Goal: Check status: Check status

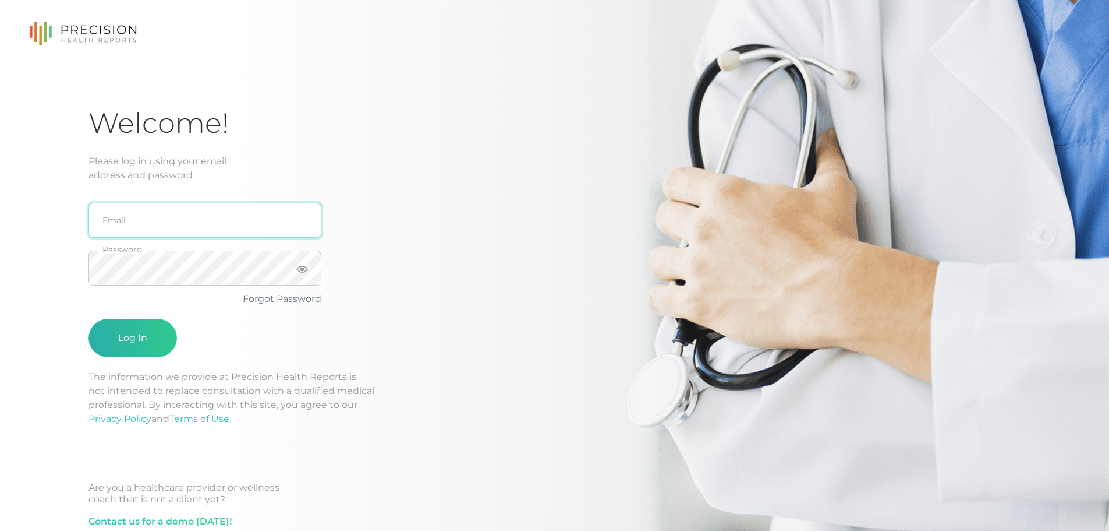
type input "[PERSON_NAME][EMAIL_ADDRESS][DOMAIN_NAME]"
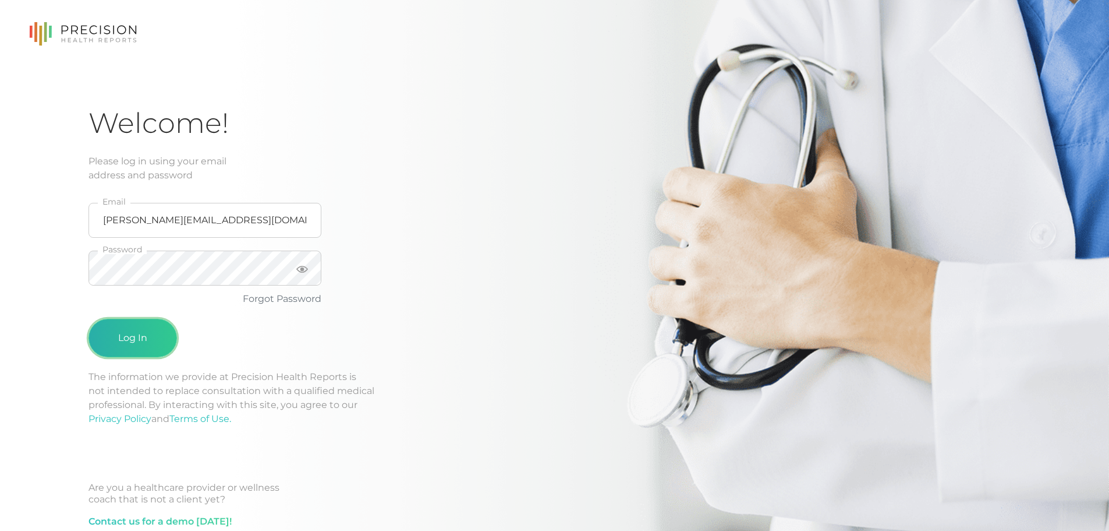
click at [129, 330] on button "Log In" at bounding box center [133, 338] width 89 height 38
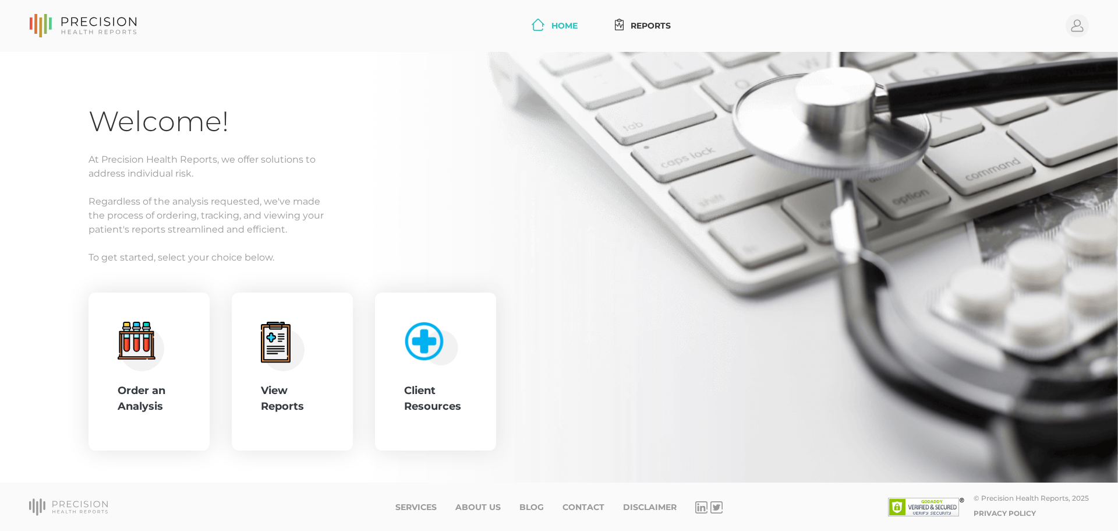
click at [211, 478] on div "Welcome! At Precision Health Reports, we offer solutions to address individual …" at bounding box center [559, 267] width 1118 height 431
click at [287, 386] on div "View Reports" at bounding box center [292, 398] width 63 height 31
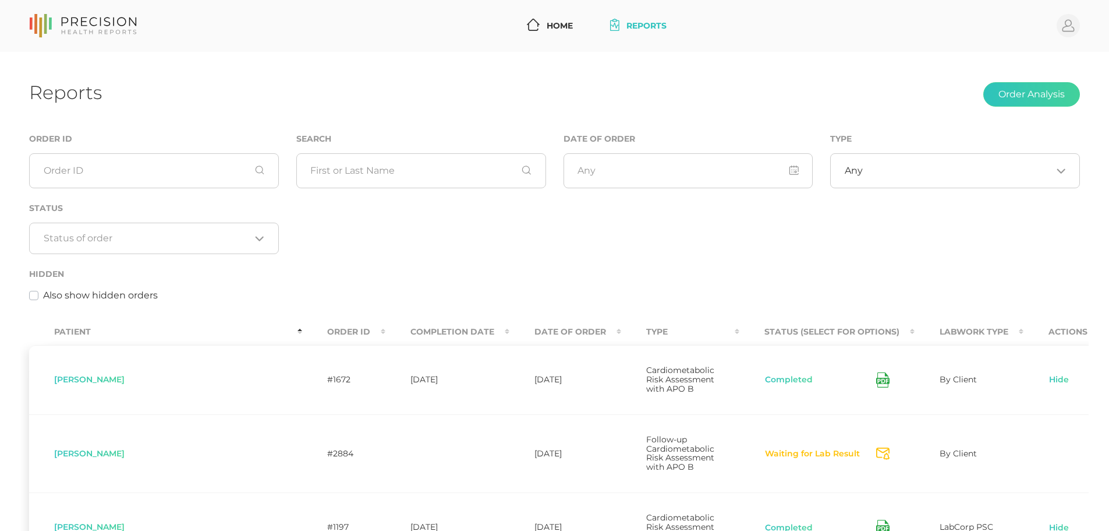
click at [386, 328] on th "Completion Date" at bounding box center [448, 332] width 124 height 26
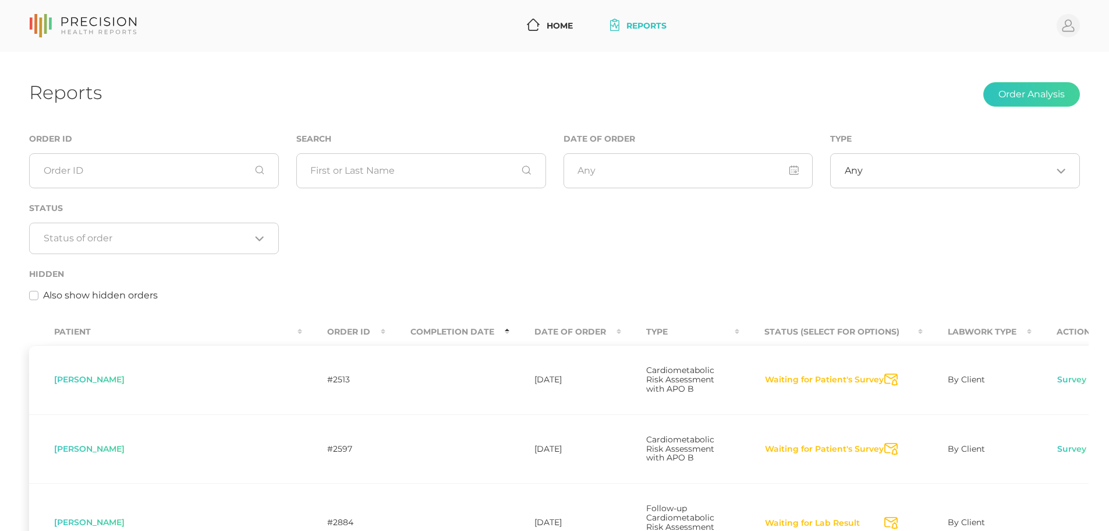
click at [386, 323] on th "Completion Date" at bounding box center [448, 332] width 124 height 26
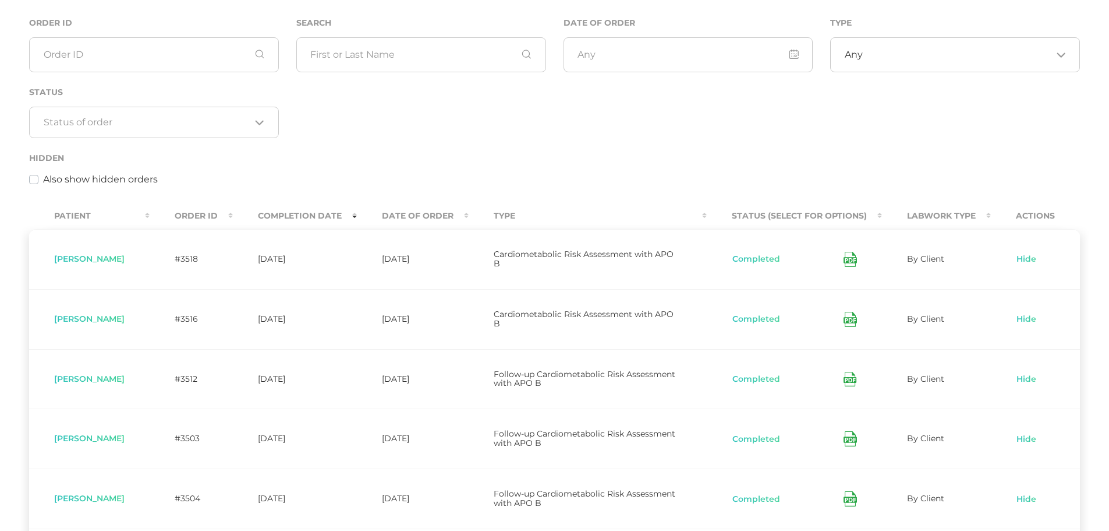
scroll to position [157, 0]
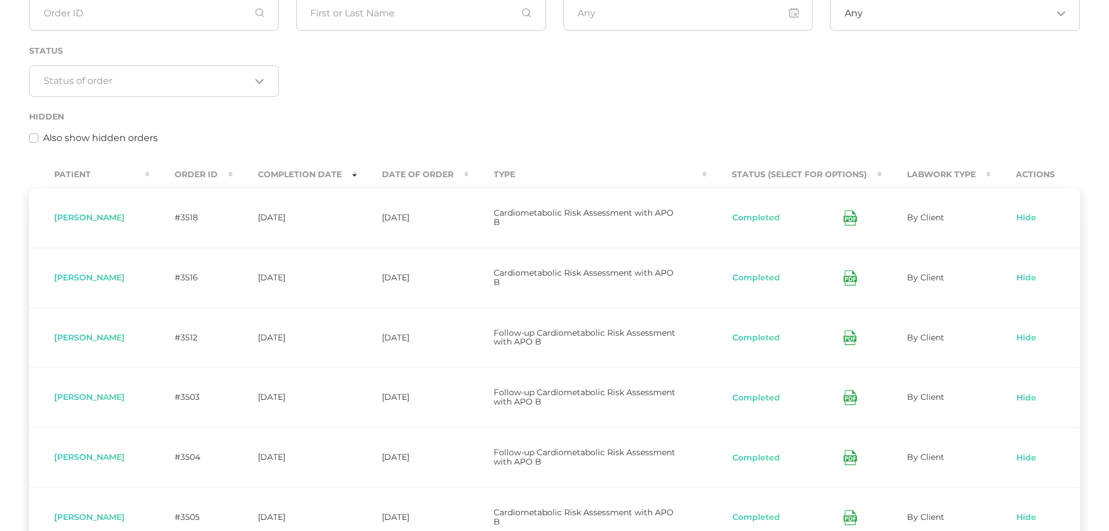
click at [439, 178] on th "Date Of Order" at bounding box center [413, 174] width 112 height 26
click at [437, 175] on th "Date Of Order" at bounding box center [413, 174] width 112 height 26
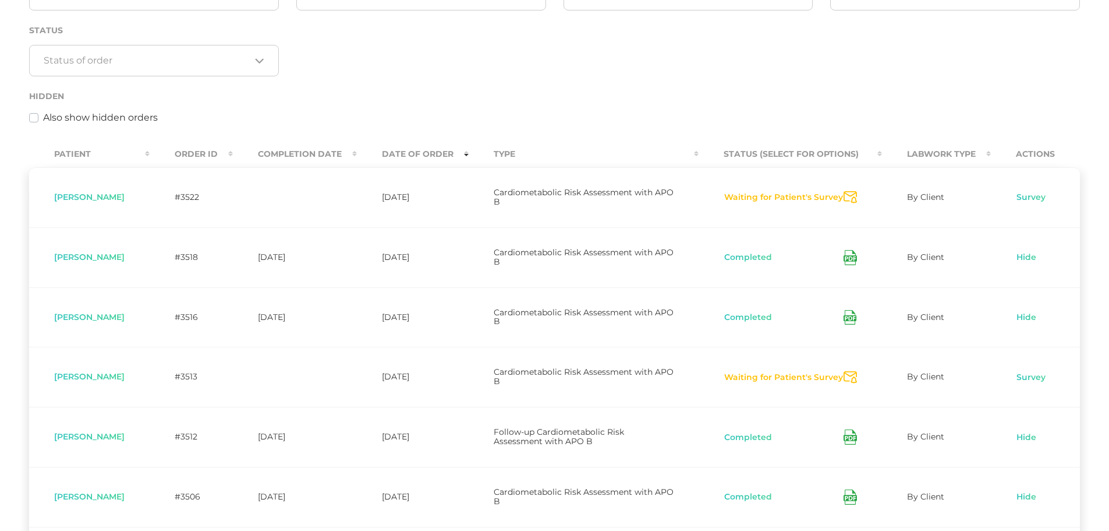
scroll to position [180, 0]
click at [745, 252] on button "Completed" at bounding box center [748, 255] width 49 height 12
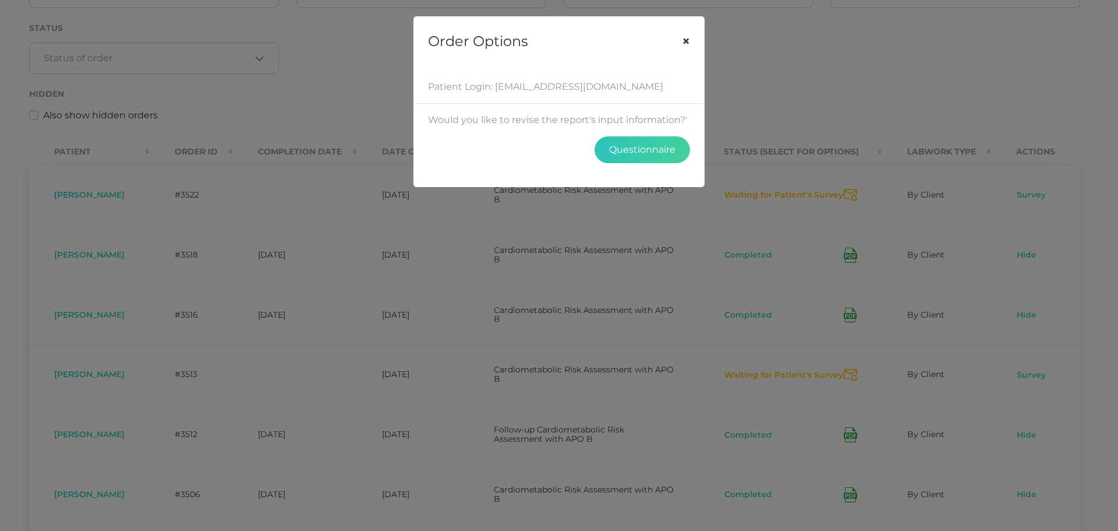
click at [684, 39] on button "×" at bounding box center [686, 41] width 36 height 49
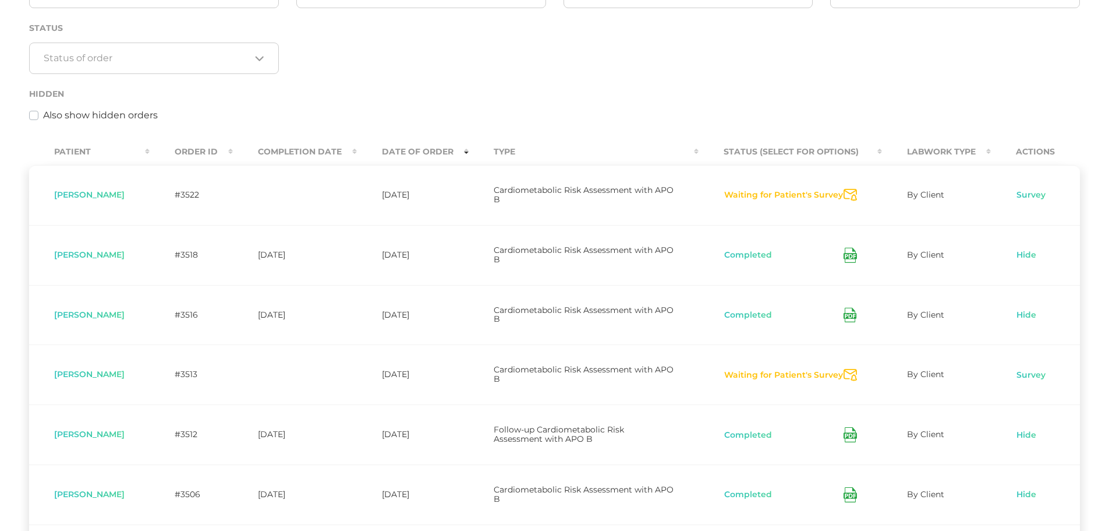
click at [850, 251] on icon at bounding box center [850, 254] width 13 height 15
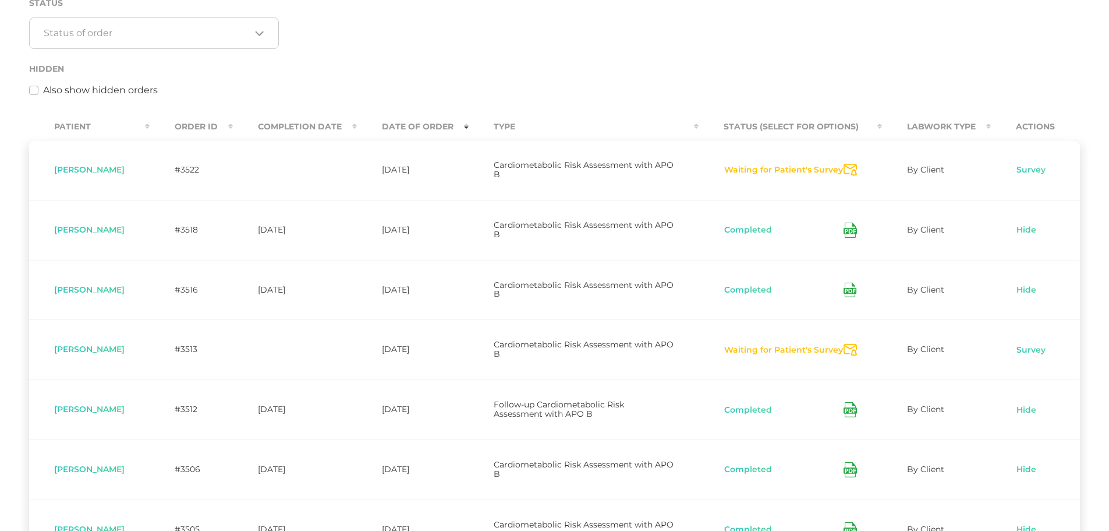
scroll to position [207, 0]
click at [797, 169] on button "Waiting for Patient's Survey" at bounding box center [784, 168] width 120 height 12
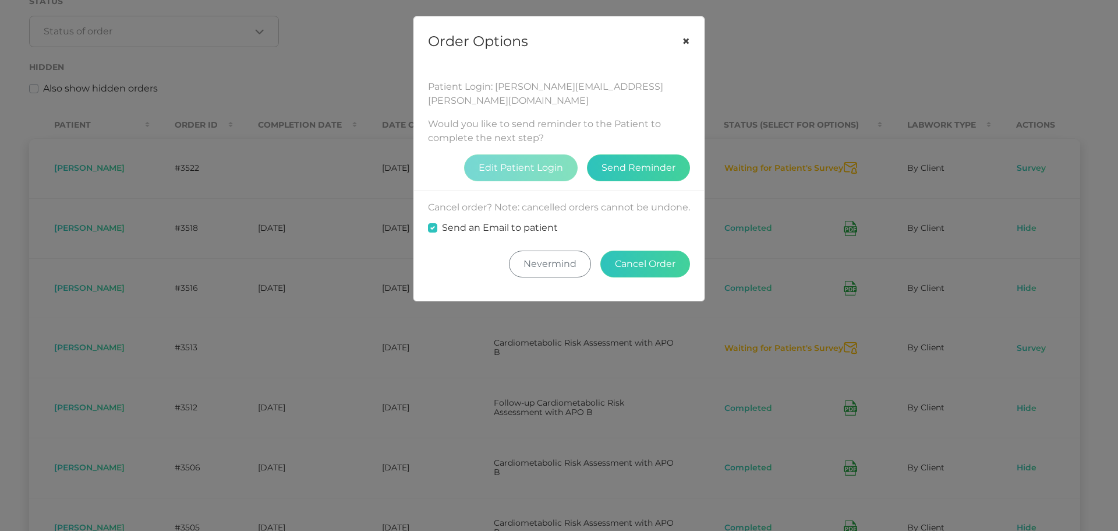
click at [684, 36] on button "×" at bounding box center [686, 41] width 36 height 49
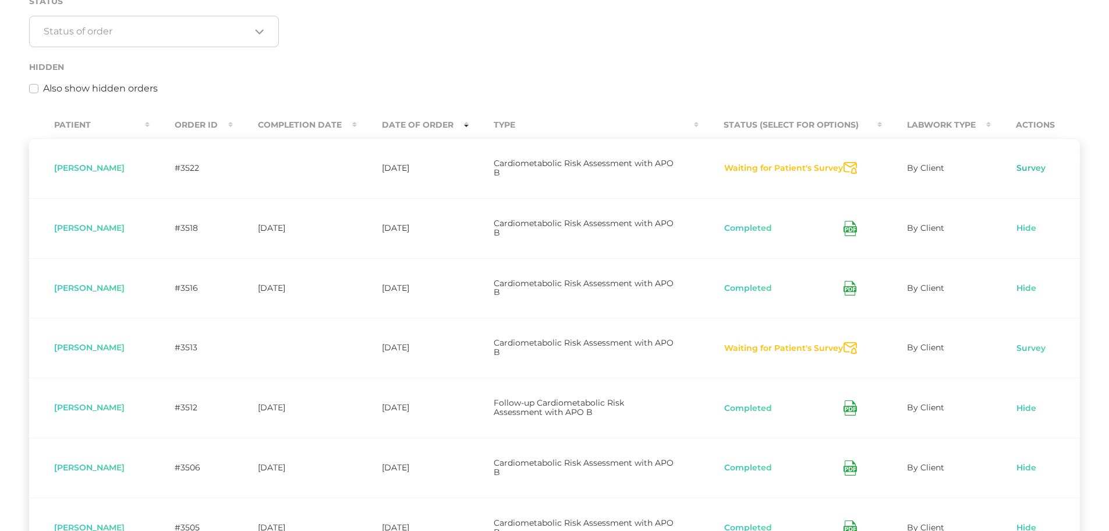
click at [1037, 170] on link "Survey" at bounding box center [1031, 168] width 30 height 12
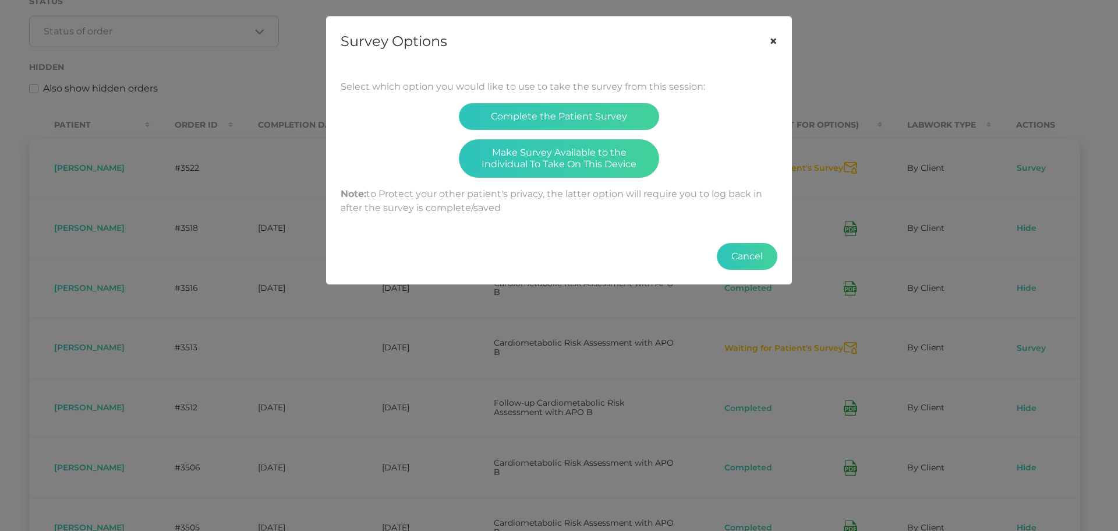
click at [776, 45] on button "×" at bounding box center [773, 41] width 36 height 49
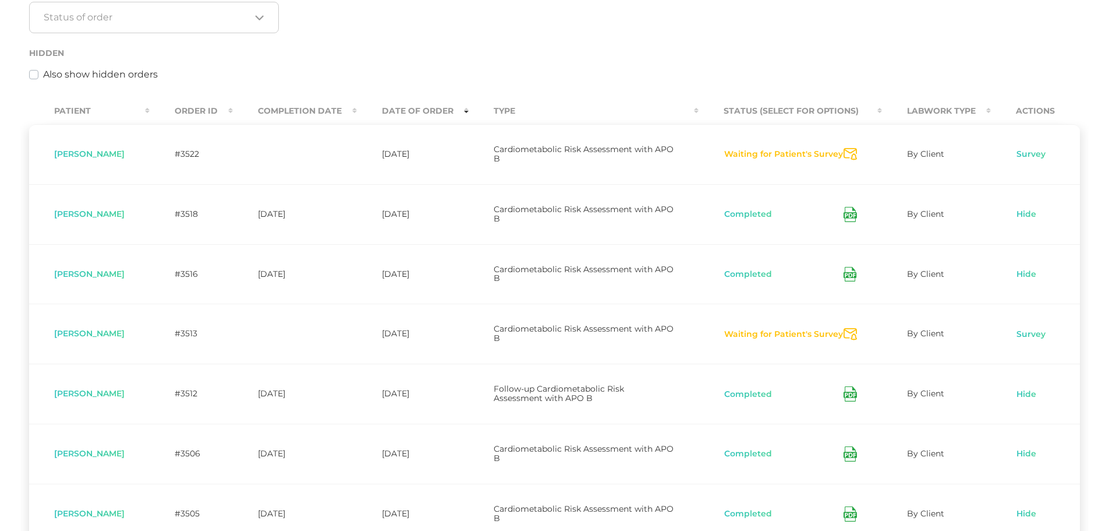
scroll to position [223, 0]
click at [780, 327] on button "Waiting for Patient's Survey" at bounding box center [784, 332] width 120 height 12
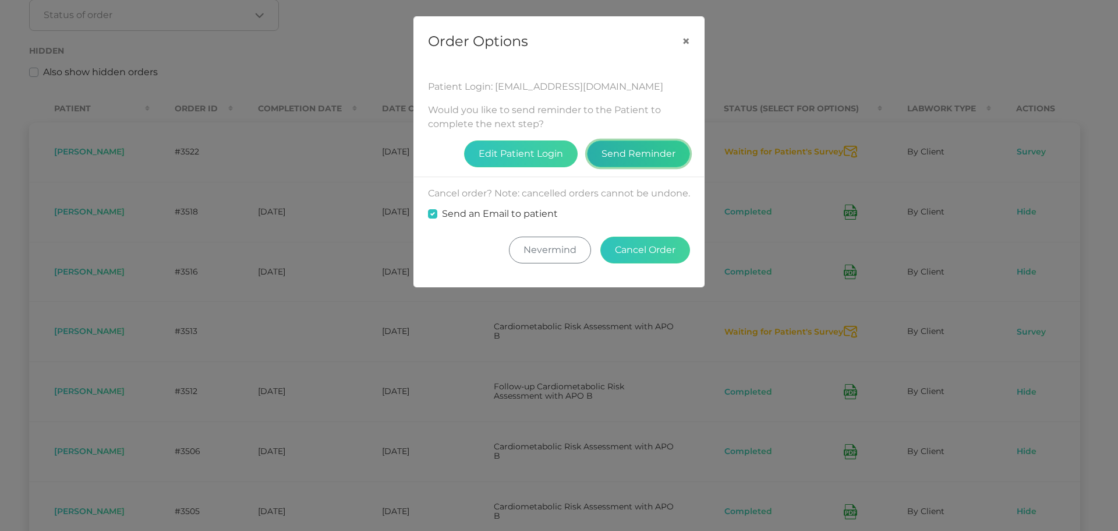
click at [671, 154] on button "Send Reminder" at bounding box center [638, 153] width 103 height 27
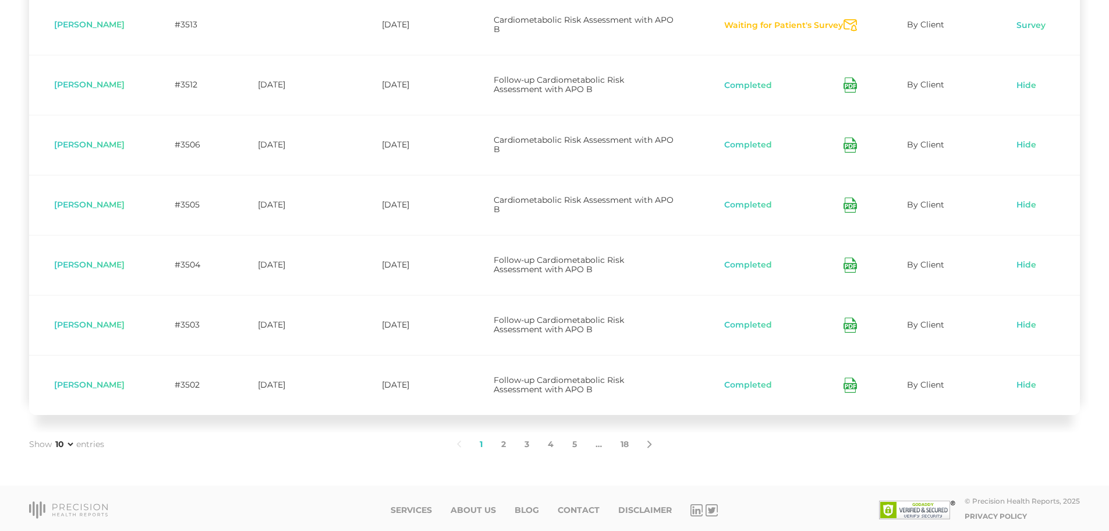
scroll to position [532, 0]
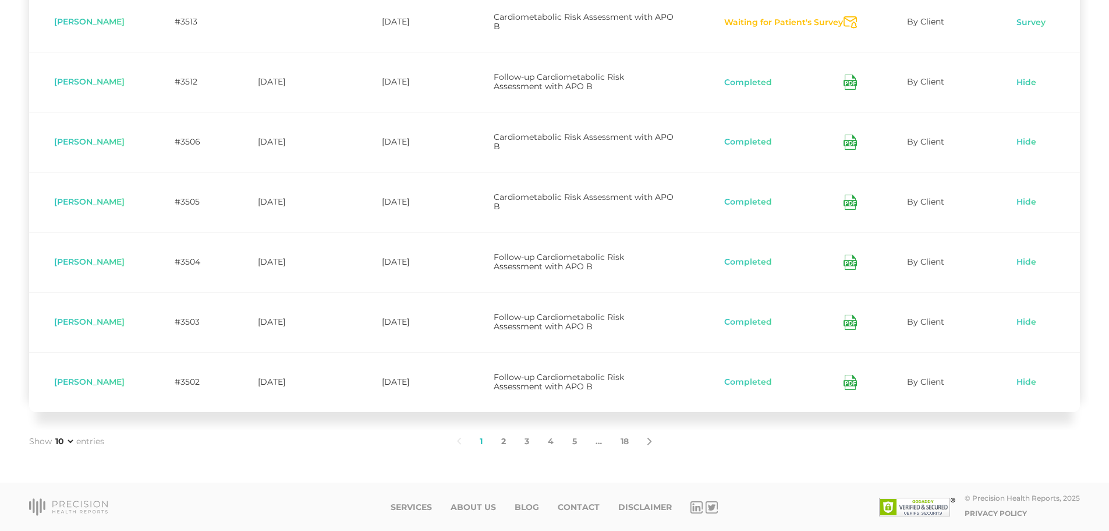
click at [503, 440] on link "2" at bounding box center [503, 441] width 23 height 24
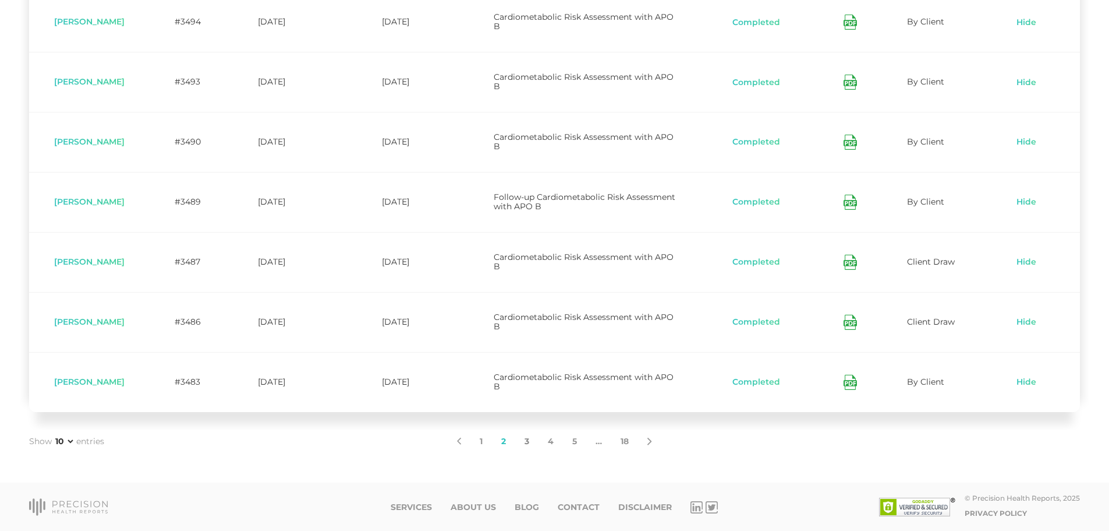
click at [530, 443] on link "3" at bounding box center [526, 441] width 23 height 24
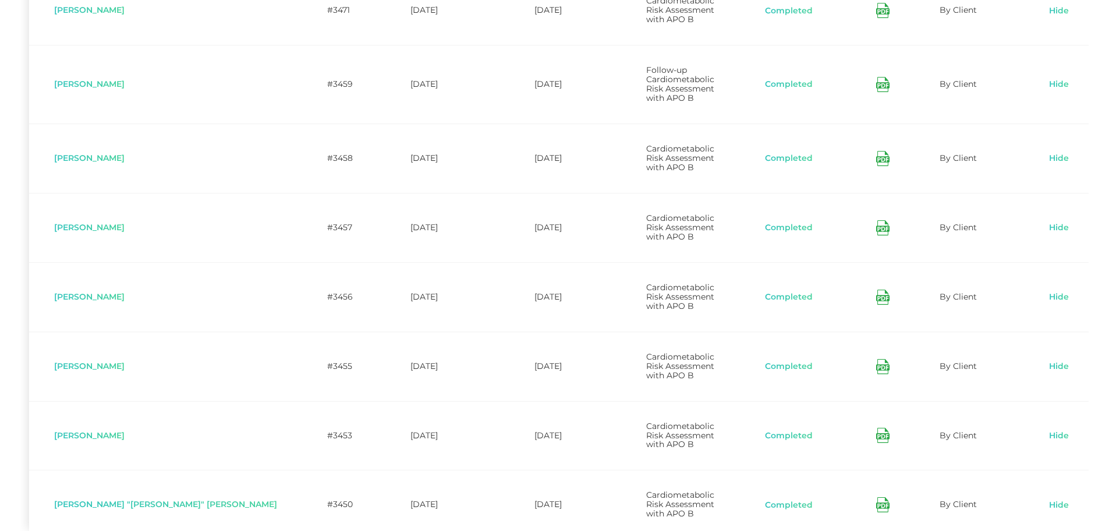
scroll to position [513, 0]
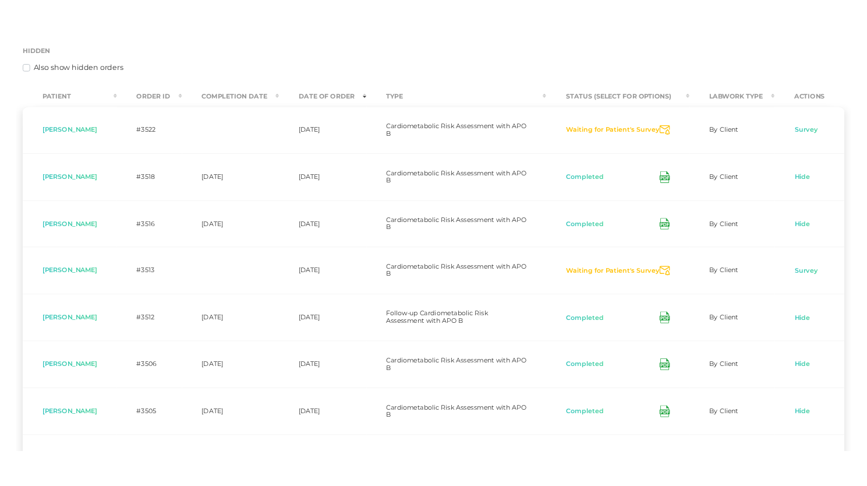
scroll to position [256, 0]
